Goal: Task Accomplishment & Management: Use online tool/utility

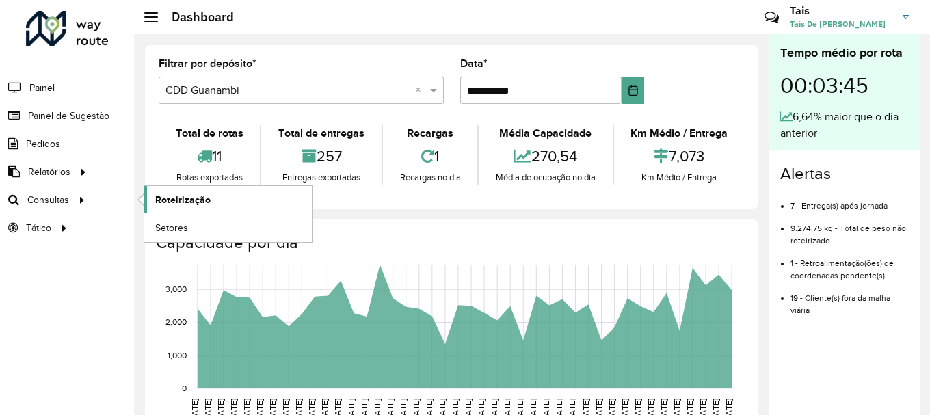
click at [163, 198] on span "Roteirização" at bounding box center [182, 200] width 55 height 14
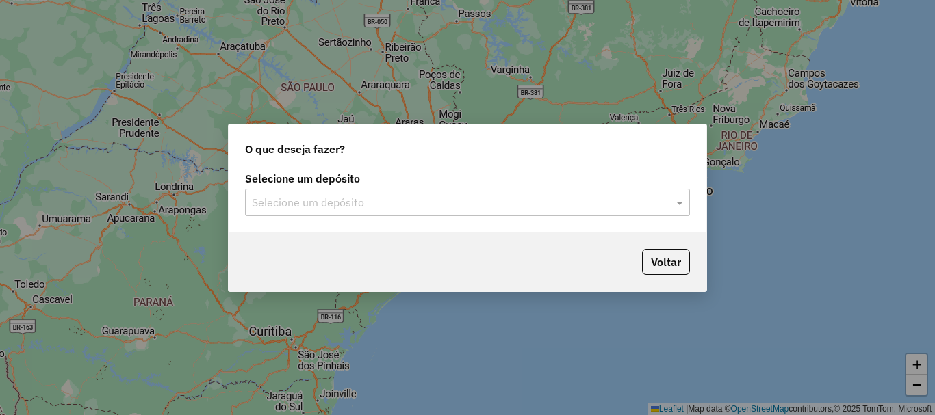
click at [441, 195] on input "text" at bounding box center [454, 203] width 404 height 16
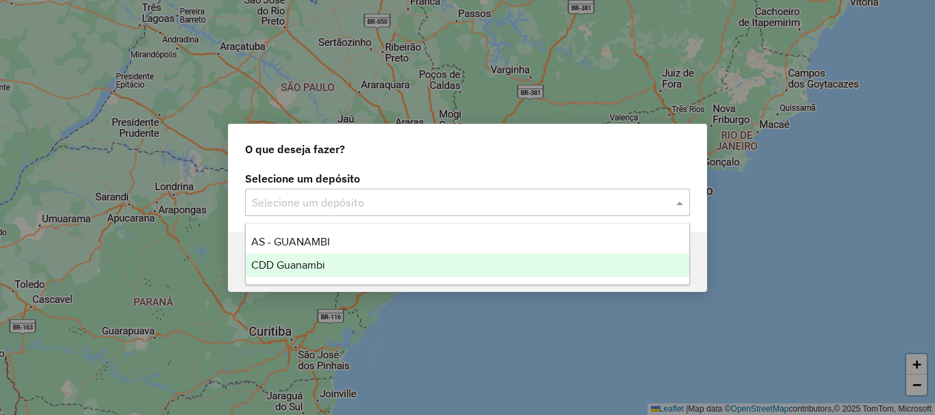
click at [322, 278] on ng-dropdown-panel "AS - GUANAMBI CDD Guanambi" at bounding box center [467, 254] width 445 height 62
click at [393, 268] on div "CDD Guanambi" at bounding box center [467, 265] width 443 height 23
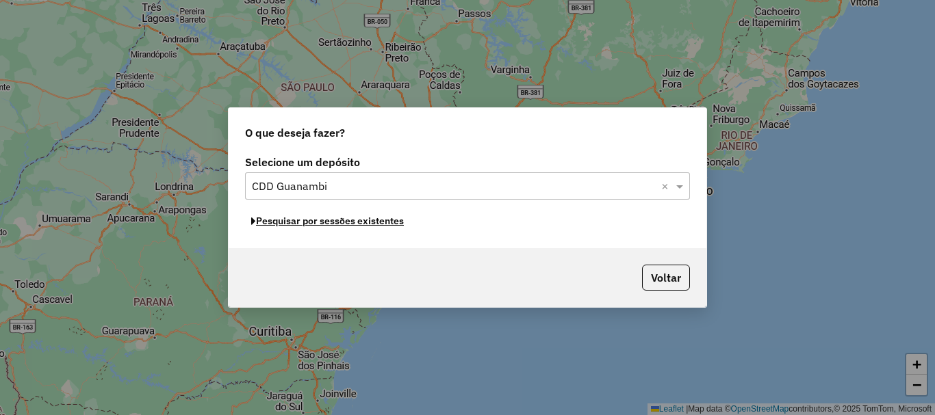
click at [359, 225] on button "Pesquisar por sessões existentes" at bounding box center [327, 221] width 165 height 21
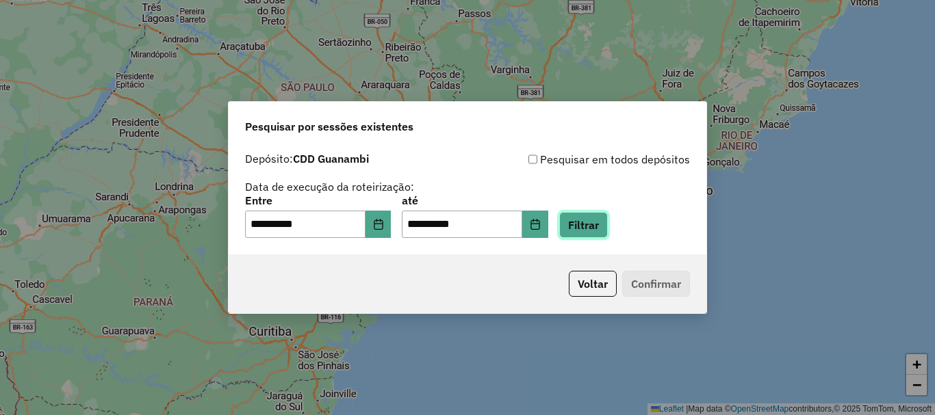
click at [589, 231] on button "Filtrar" at bounding box center [583, 225] width 49 height 26
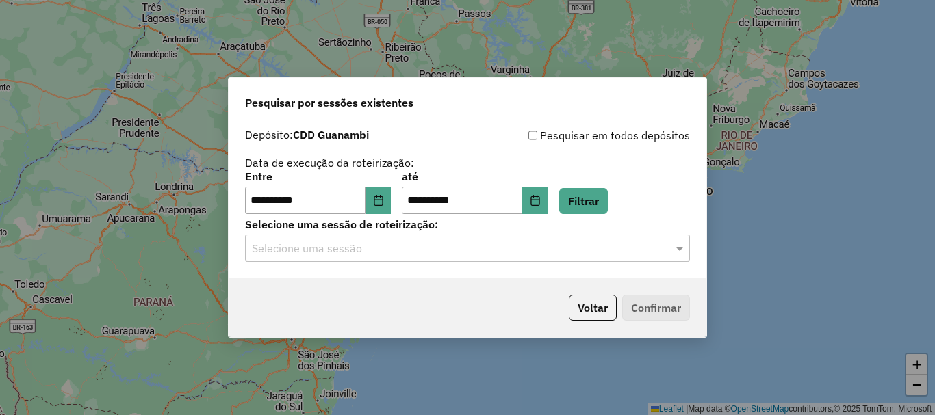
click at [374, 237] on div "Selecione uma sessão" at bounding box center [467, 248] width 445 height 27
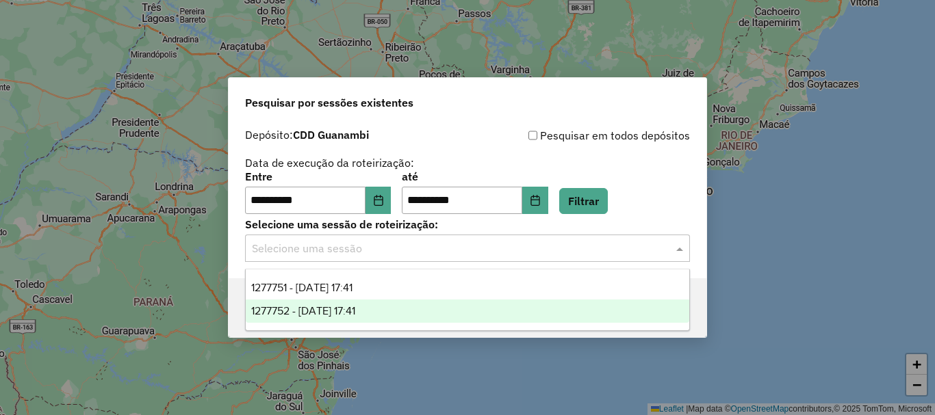
click at [315, 310] on span "1277752 - [DATE] 17:41" at bounding box center [303, 311] width 104 height 12
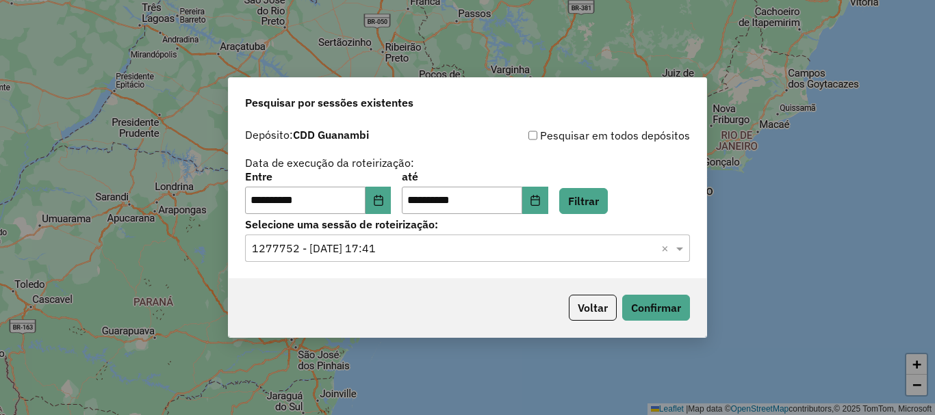
click at [703, 304] on div "Voltar Confirmar" at bounding box center [468, 307] width 478 height 59
click at [679, 304] on button "Confirmar" at bounding box center [656, 308] width 68 height 26
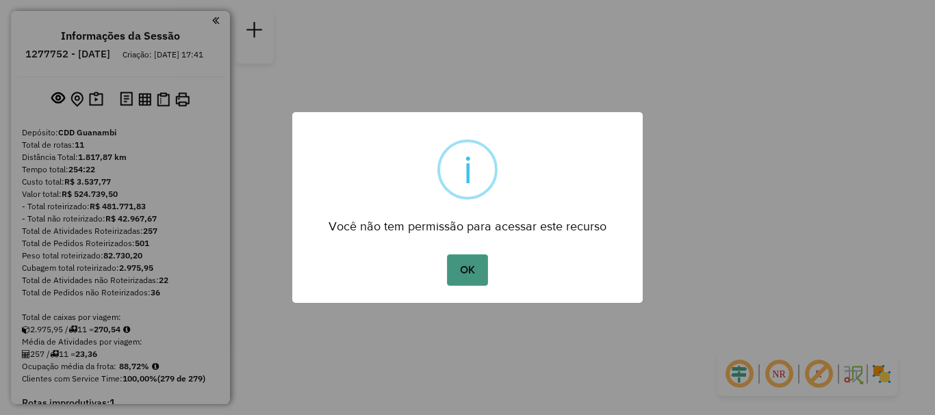
click at [479, 269] on button "OK" at bounding box center [467, 270] width 40 height 31
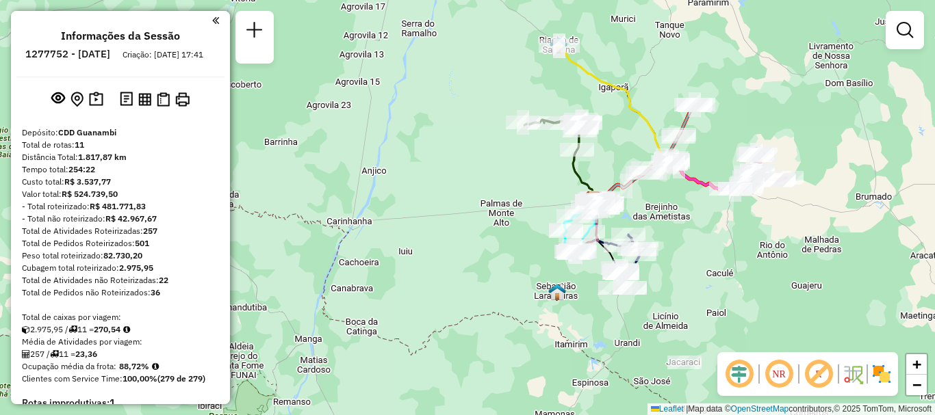
drag, startPoint x: 703, startPoint y: 304, endPoint x: 701, endPoint y: 289, distance: 14.4
click at [701, 289] on div "Janela de atendimento Grade de atendimento Capacidade Transportadoras Veículos …" at bounding box center [467, 207] width 935 height 415
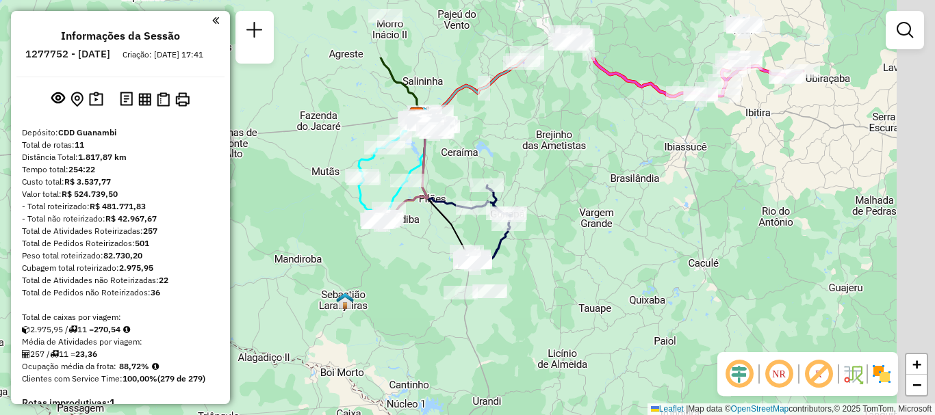
drag, startPoint x: 442, startPoint y: 194, endPoint x: 391, endPoint y: 296, distance: 113.8
click at [391, 296] on div "Janela de atendimento Grade de atendimento Capacidade Transportadoras Veículos …" at bounding box center [467, 207] width 935 height 415
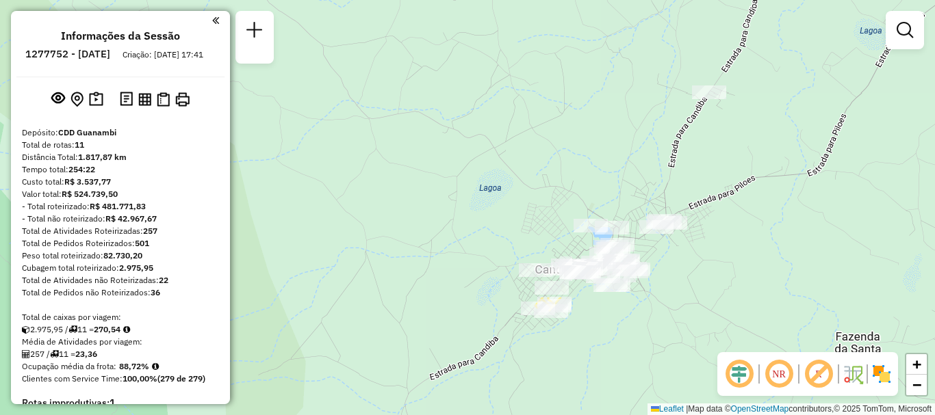
drag, startPoint x: 590, startPoint y: 31, endPoint x: 517, endPoint y: 370, distance: 347.2
click at [517, 370] on div "Janela de atendimento Grade de atendimento Capacidade Transportadoras Veículos …" at bounding box center [467, 207] width 935 height 415
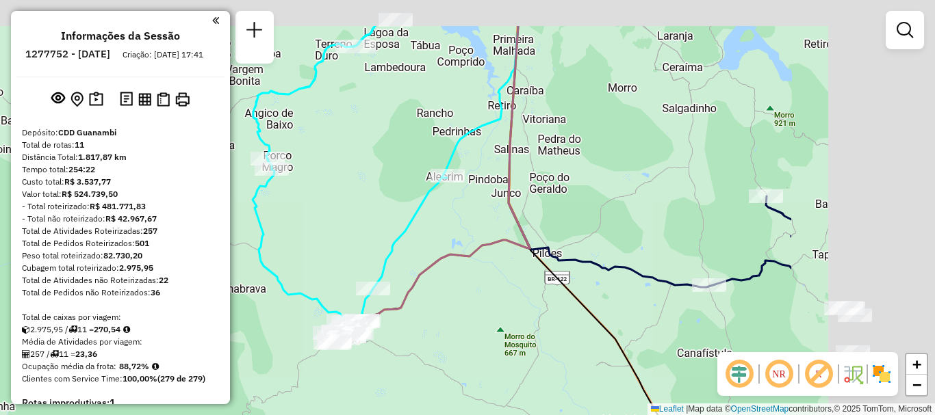
drag, startPoint x: 738, startPoint y: 208, endPoint x: 497, endPoint y: 276, distance: 249.5
click at [497, 276] on div "Janela de atendimento Grade de atendimento Capacidade Transportadoras Veículos …" at bounding box center [467, 207] width 935 height 415
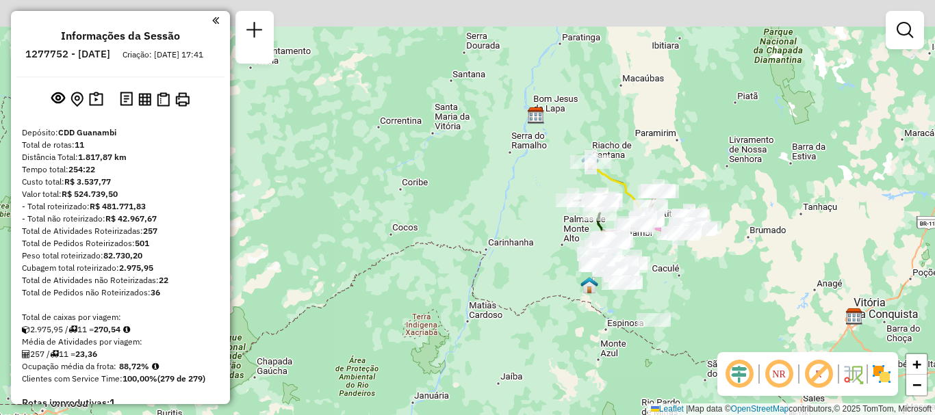
drag, startPoint x: 658, startPoint y: 160, endPoint x: 645, endPoint y: 243, distance: 83.8
click at [645, 243] on div "Janela de atendimento Grade de atendimento Capacidade Transportadoras Veículos …" at bounding box center [467, 207] width 935 height 415
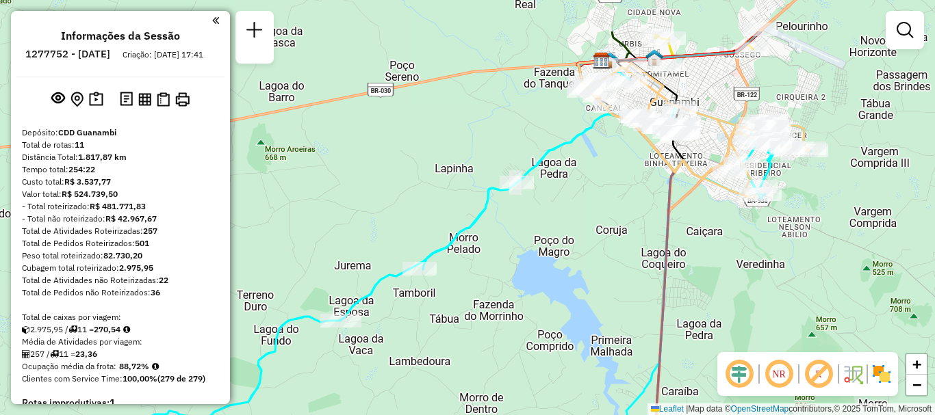
drag, startPoint x: 634, startPoint y: 179, endPoint x: 621, endPoint y: 233, distance: 56.4
click at [621, 233] on div "Rota 1 - Placa GKB9H79 40706504 - LANCHONETE E PIZZARI Janela de atendimento Gr…" at bounding box center [467, 207] width 935 height 415
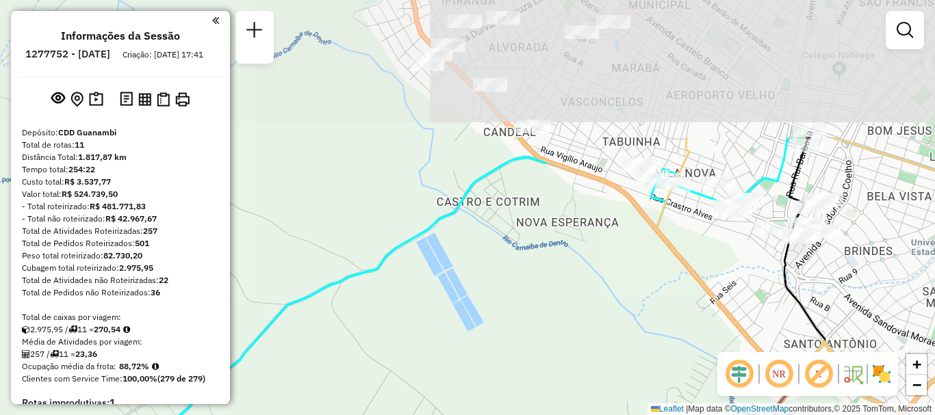
drag, startPoint x: 623, startPoint y: 124, endPoint x: 630, endPoint y: 303, distance: 179.4
click at [630, 303] on div "Rota 1 - Placa GKB9H79 40706504 - LANCHONETE E PIZZARI Janela de atendimento Gr…" at bounding box center [467, 207] width 935 height 415
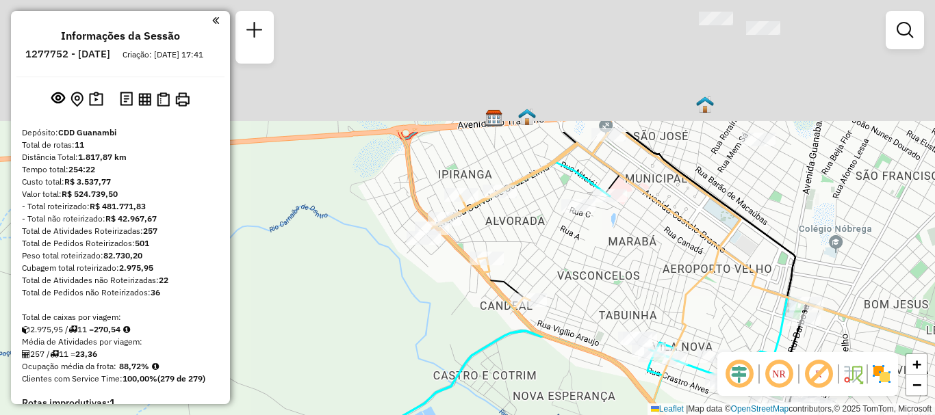
drag, startPoint x: 558, startPoint y: 96, endPoint x: 554, endPoint y: 270, distance: 173.8
click at [554, 270] on div "Rota 1 - Placa GKB9H79 40706504 - LANCHONETE E PIZZARI Janela de atendimento Gr…" at bounding box center [467, 207] width 935 height 415
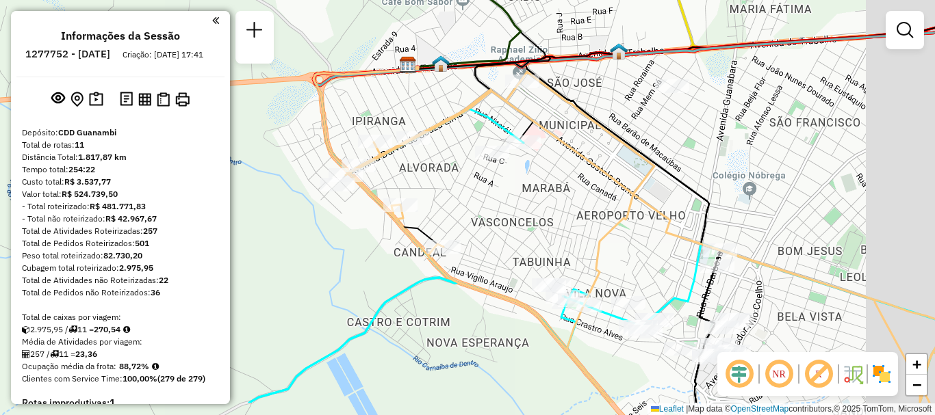
drag, startPoint x: 739, startPoint y: 244, endPoint x: 464, endPoint y: 111, distance: 305.4
click at [464, 111] on div "Rota 1 - Placa GKB9H79 40706504 - LANCHONETE E PIZZARI Janela de atendimento Gr…" at bounding box center [467, 207] width 935 height 415
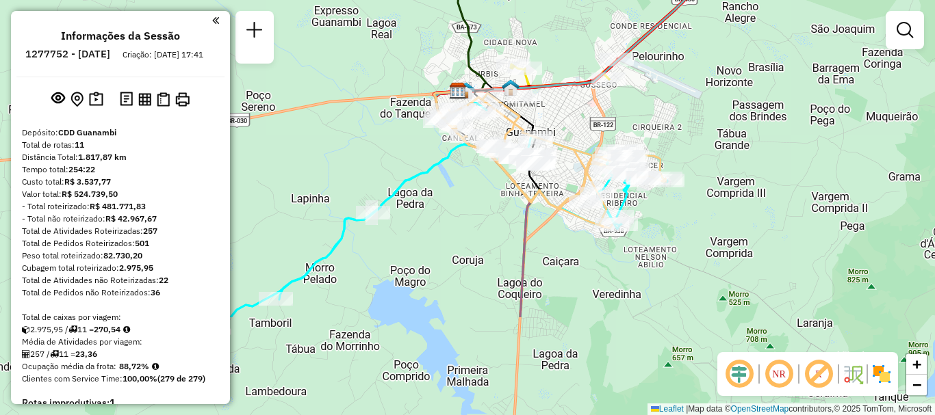
drag, startPoint x: 755, startPoint y: 232, endPoint x: 692, endPoint y: 93, distance: 152.5
click at [692, 93] on div "Rota 1 - Placa GKB9H79 40706504 - LANCHONETE E PIZZARI Janela de atendimento Gr…" at bounding box center [467, 207] width 935 height 415
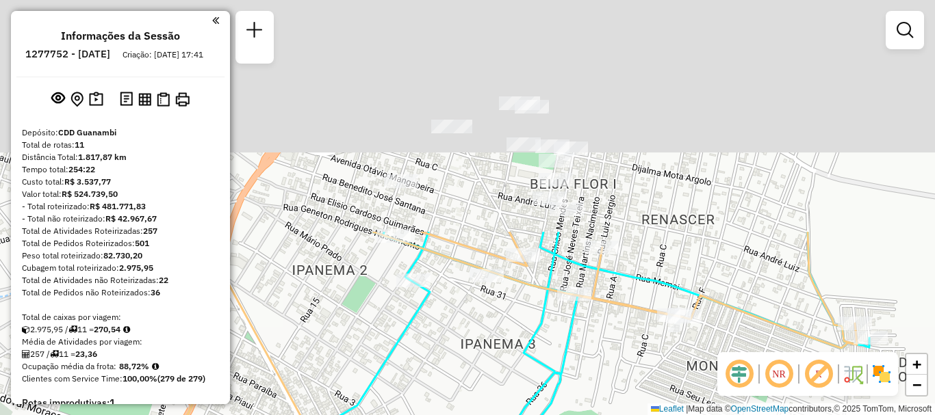
drag, startPoint x: 593, startPoint y: 157, endPoint x: 598, endPoint y: 430, distance: 273.7
click at [598, 415] on html "Aguarde... Pop-up bloqueado! Seu navegador bloqueou automáticamente a abertura …" at bounding box center [467, 207] width 935 height 415
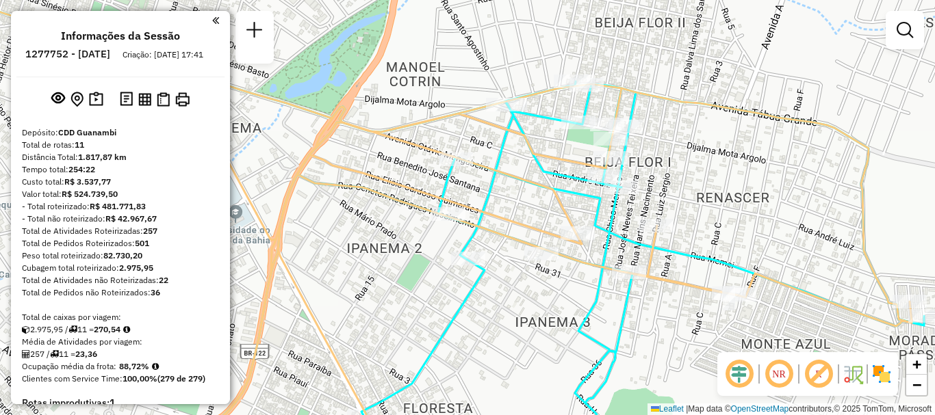
drag, startPoint x: 626, startPoint y: 214, endPoint x: 677, endPoint y: 194, distance: 54.6
click at [677, 194] on div "Rota 1 - Placa GKB9H79 40706504 - LANCHONETE E PIZZARI Janela de atendimento Gr…" at bounding box center [467, 207] width 935 height 415
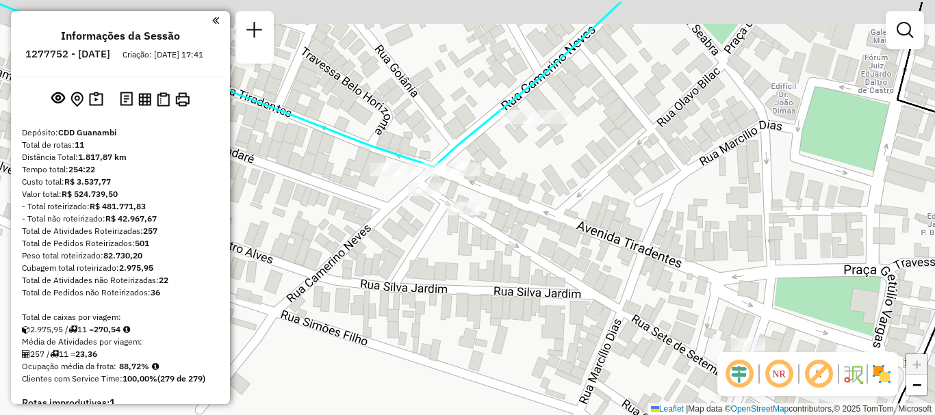
drag, startPoint x: 450, startPoint y: 228, endPoint x: 463, endPoint y: 272, distance: 45.9
click at [463, 272] on div "Rota 1 - Placa GKB9H79 40706504 - LANCHONETE E PIZZARI Janela de atendimento Gr…" at bounding box center [467, 207] width 935 height 415
